Goal: Transaction & Acquisition: Purchase product/service

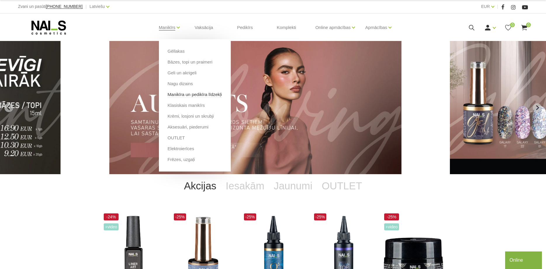
click at [179, 96] on link "Manikīra un pedikīra līdzekļi" at bounding box center [195, 94] width 54 height 6
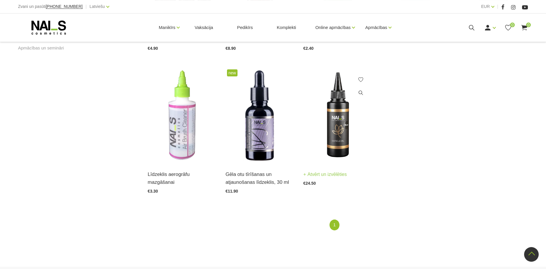
scroll to position [298, 0]
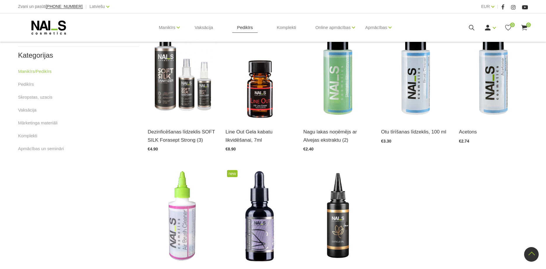
click at [248, 30] on link "Pedikīrs" at bounding box center [244, 27] width 25 height 28
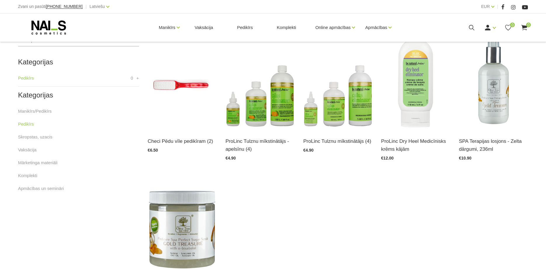
scroll to position [149, 0]
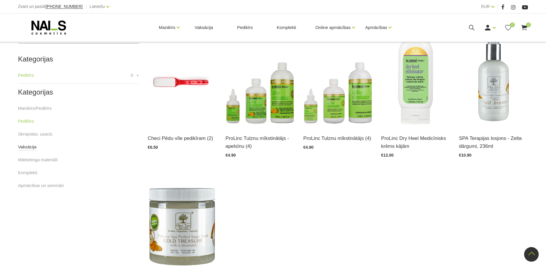
click at [27, 144] on link "Vaksācija" at bounding box center [27, 146] width 18 height 7
click at [177, 81] on img at bounding box center [182, 79] width 69 height 95
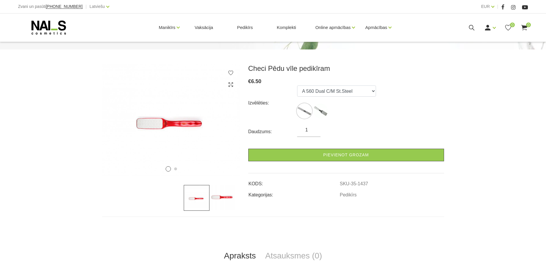
scroll to position [30, 0]
